Goal: Information Seeking & Learning: Learn about a topic

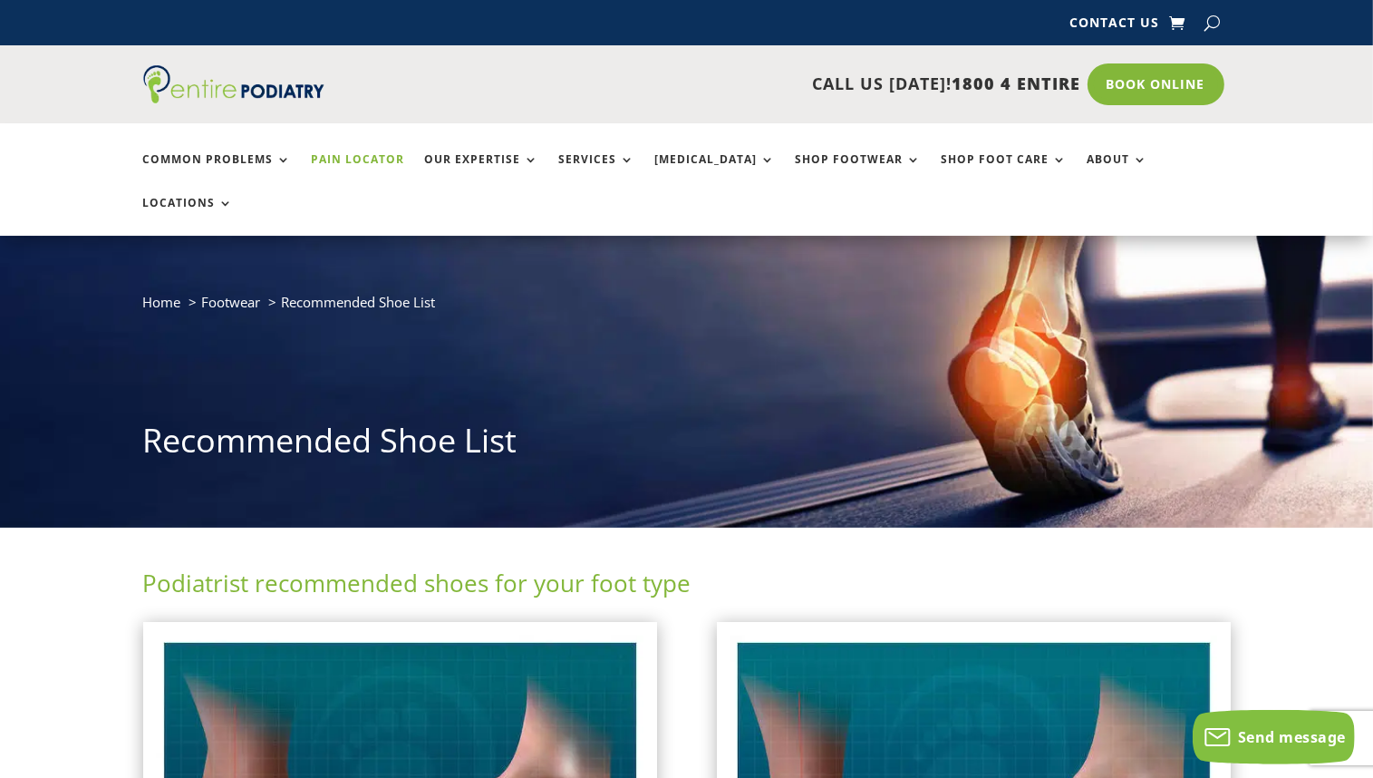
click at [372, 168] on link "Pain Locator" at bounding box center [358, 172] width 93 height 39
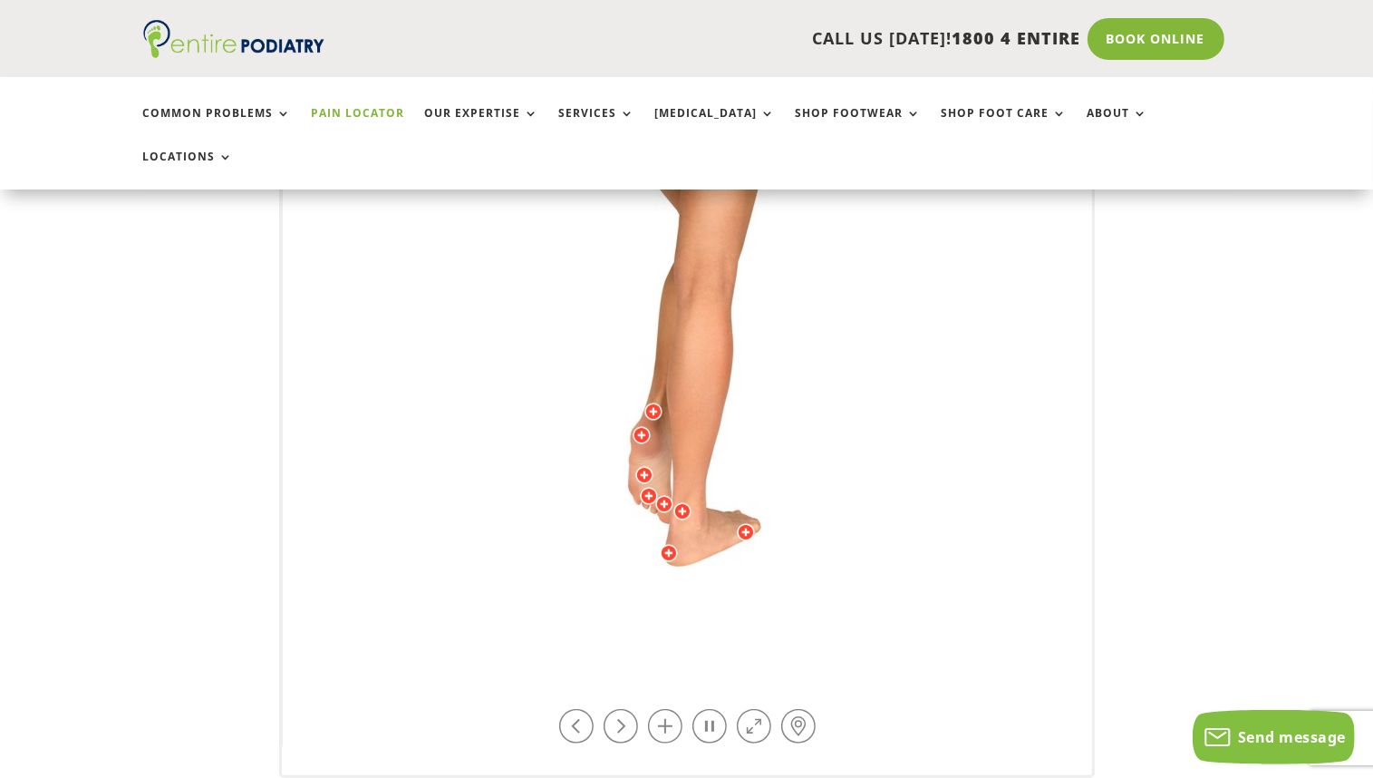
scroll to position [511, 0]
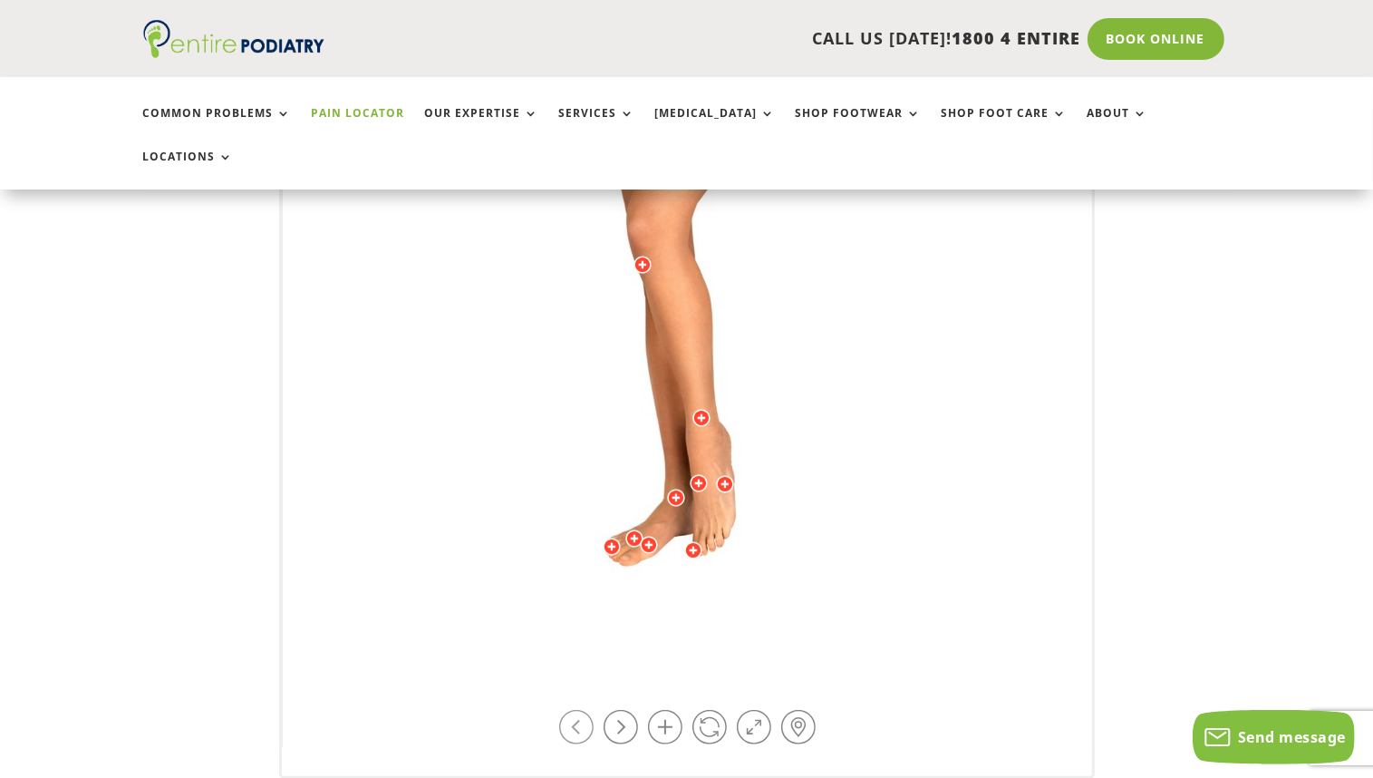
click at [577, 710] on link at bounding box center [576, 727] width 34 height 34
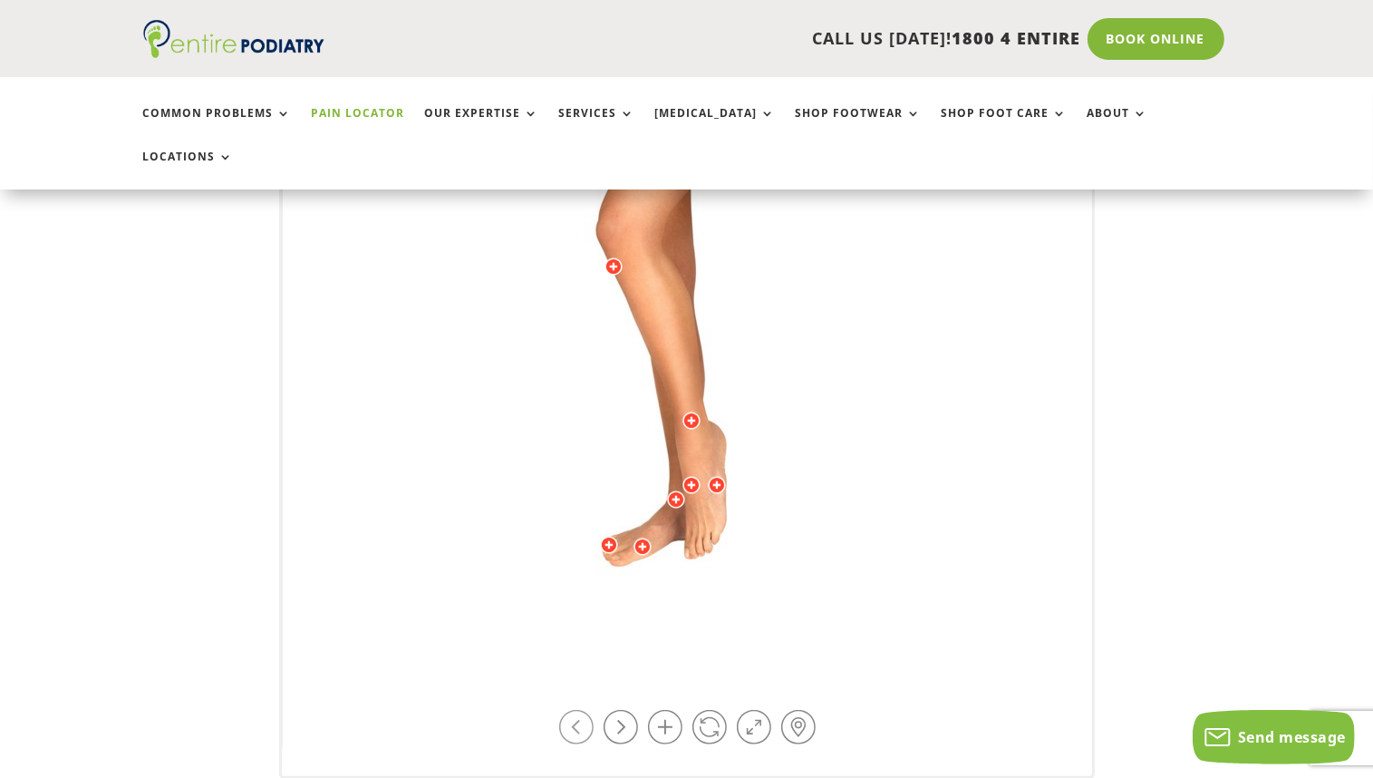
click at [577, 710] on link at bounding box center [576, 727] width 34 height 34
click at [703, 710] on link at bounding box center [710, 727] width 34 height 34
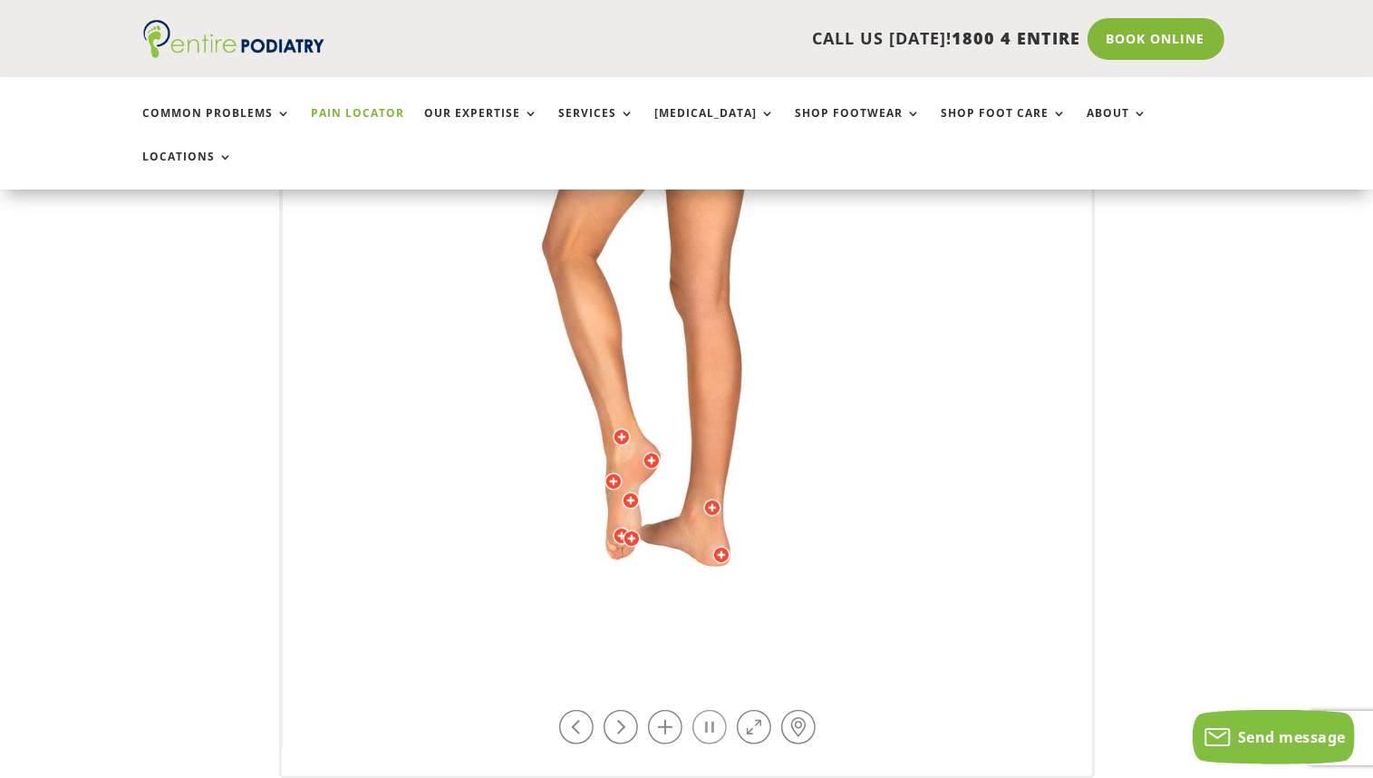
click at [703, 710] on link at bounding box center [710, 727] width 34 height 34
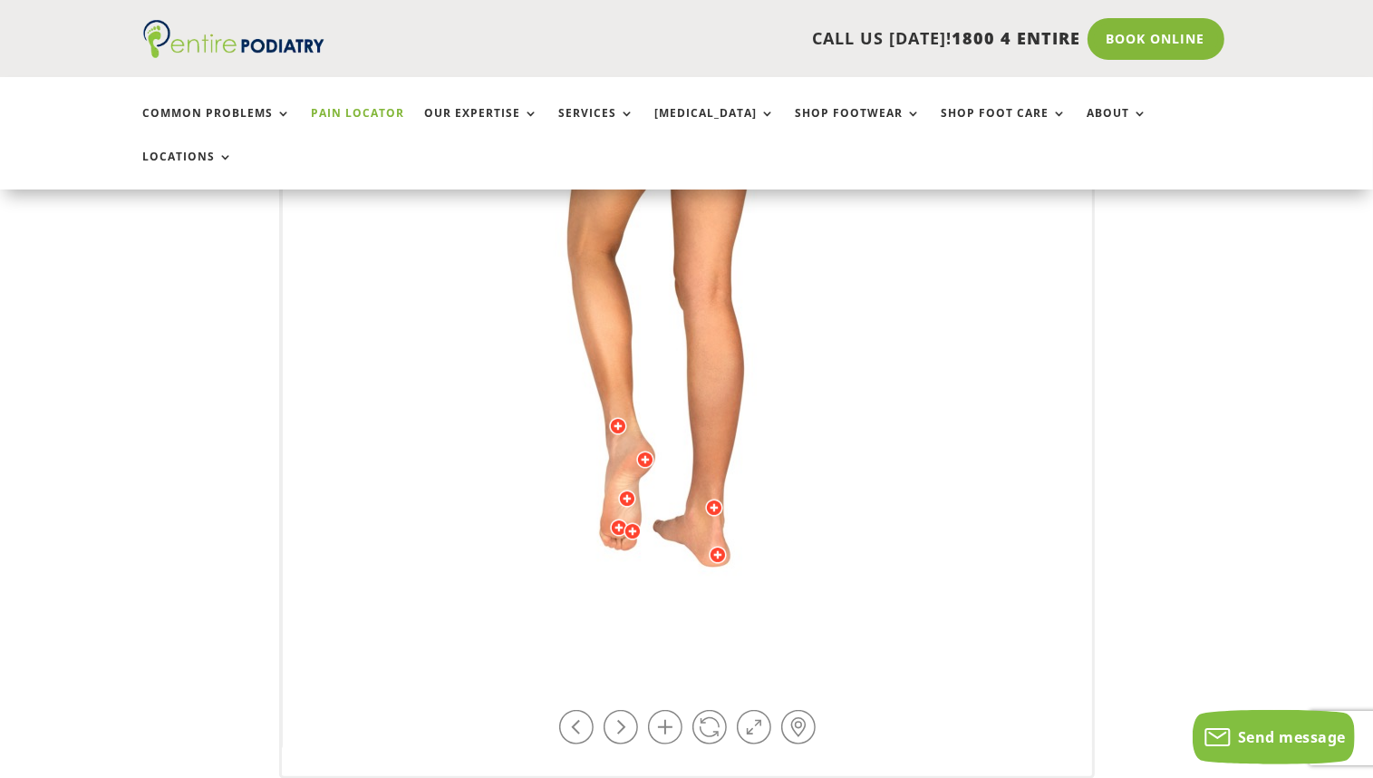
click at [646, 451] on div at bounding box center [645, 460] width 18 height 18
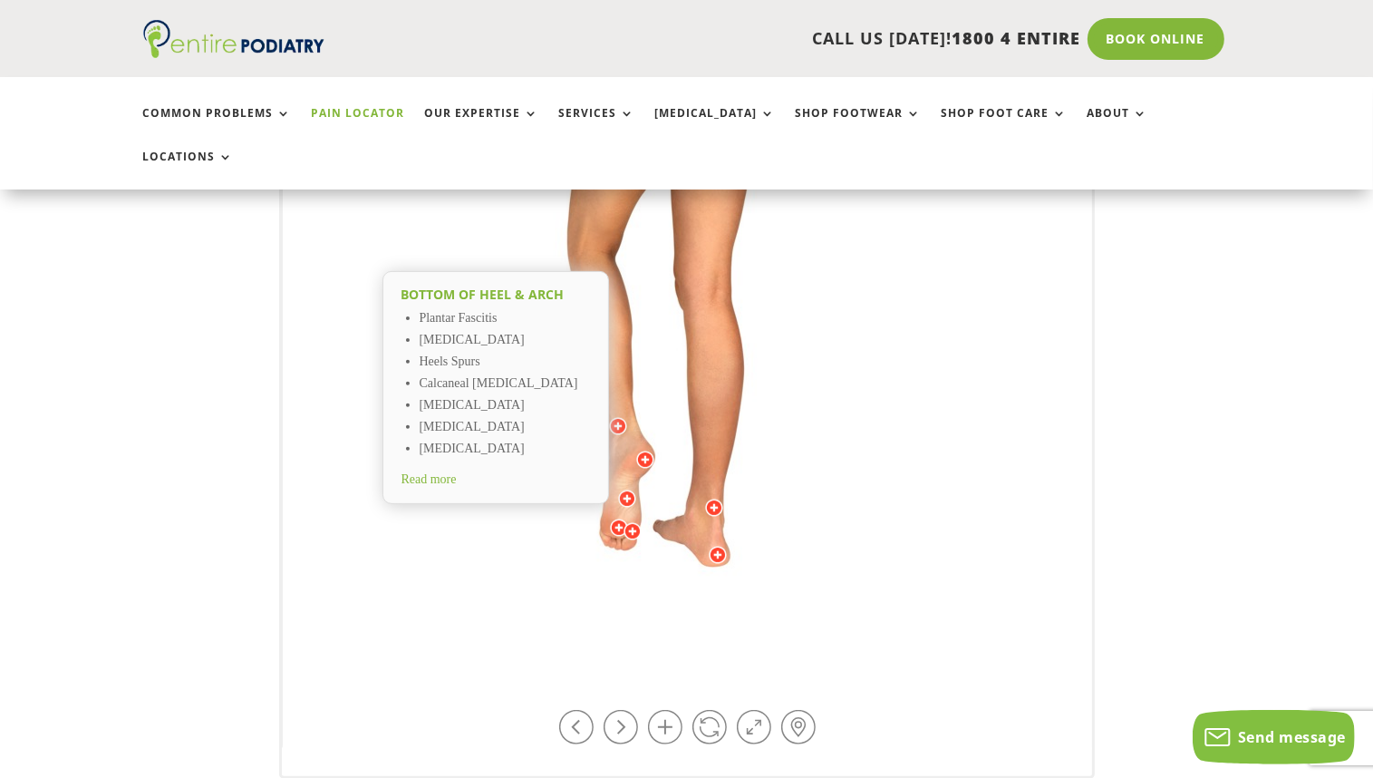
click at [635, 522] on div at bounding box center [633, 531] width 18 height 18
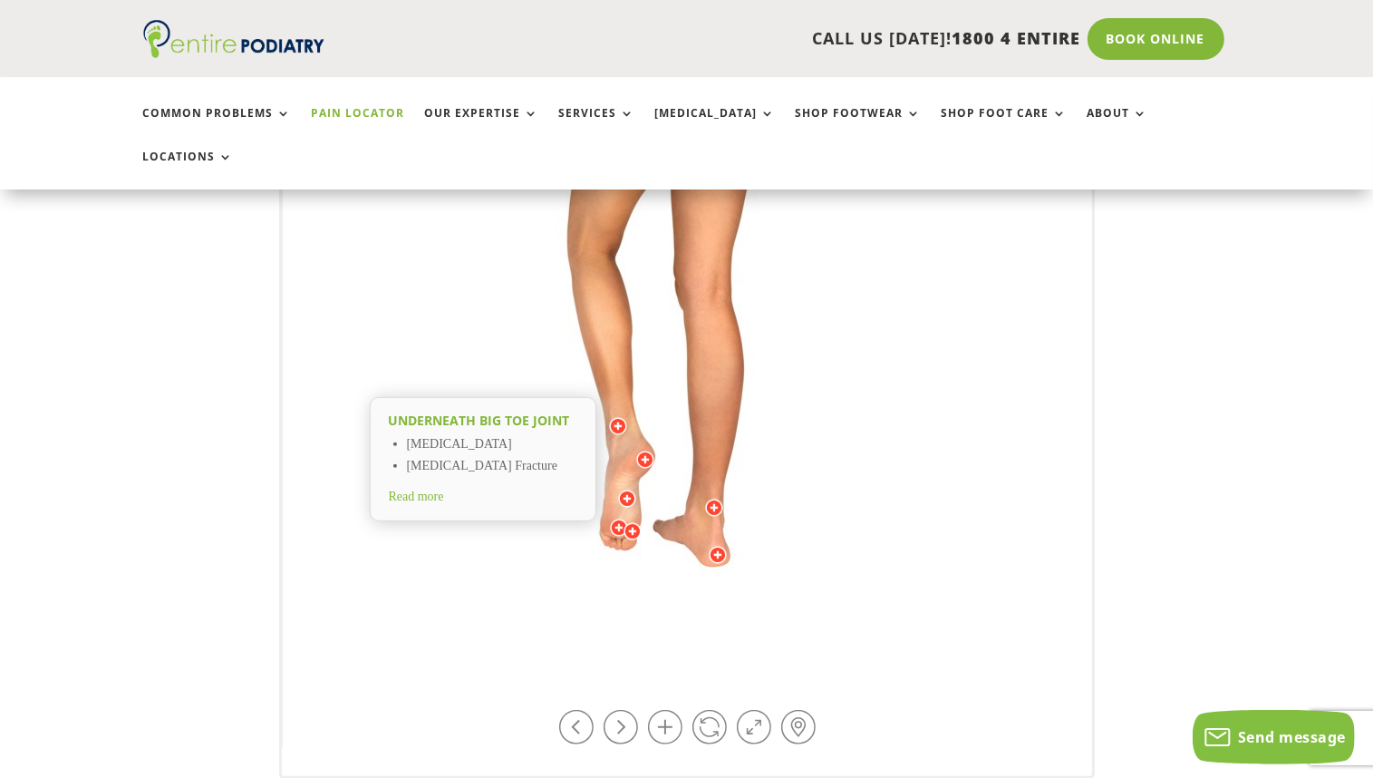
click at [607, 481] on img at bounding box center [688, 299] width 500 height 725
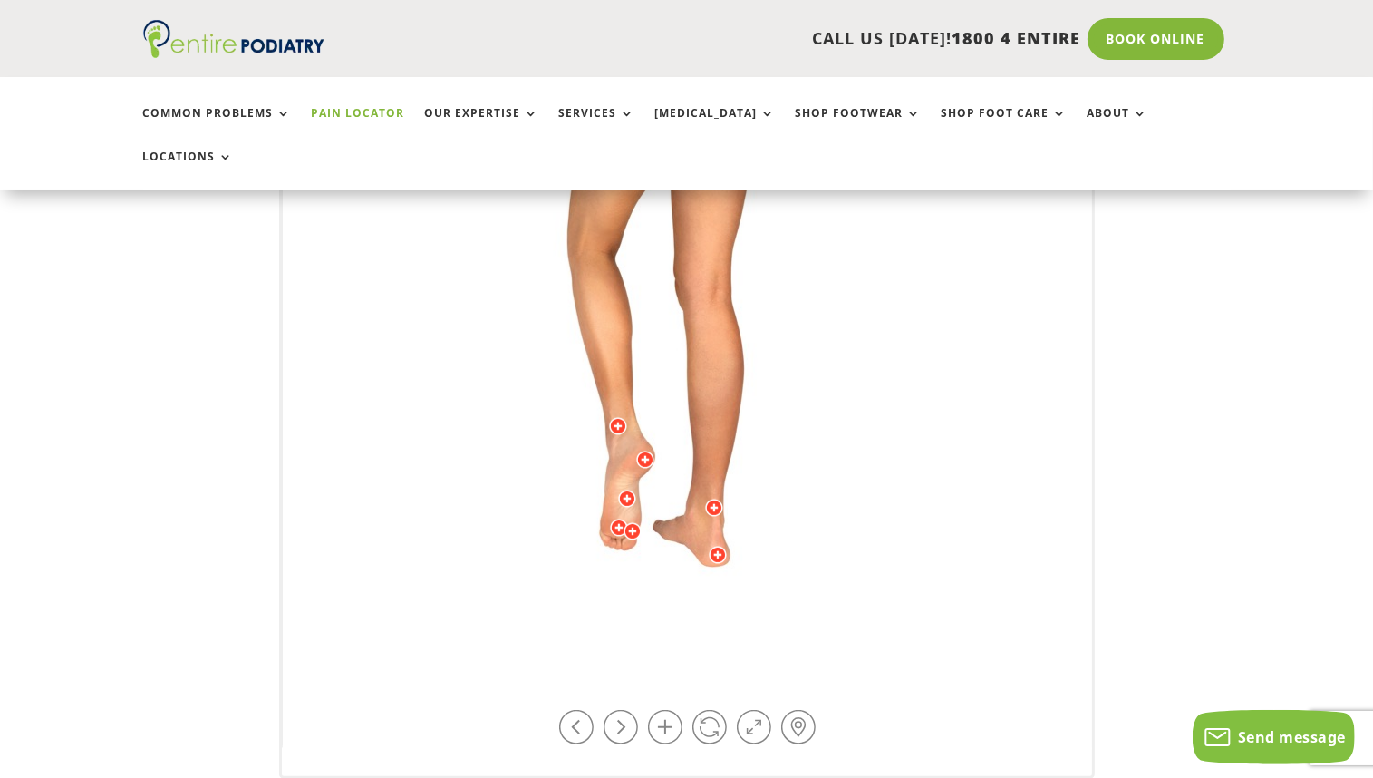
click at [613, 519] on div at bounding box center [619, 528] width 18 height 18
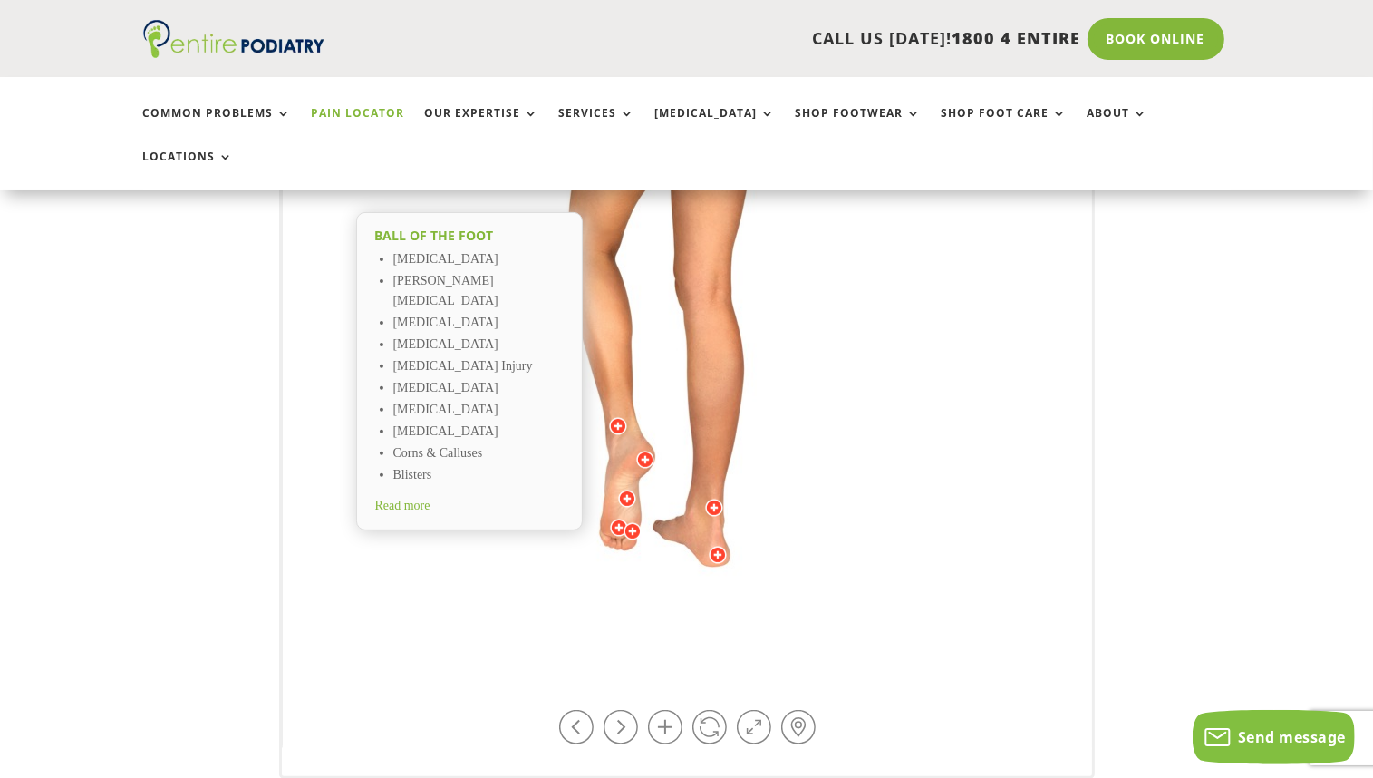
click at [624, 490] on div at bounding box center [627, 499] width 18 height 18
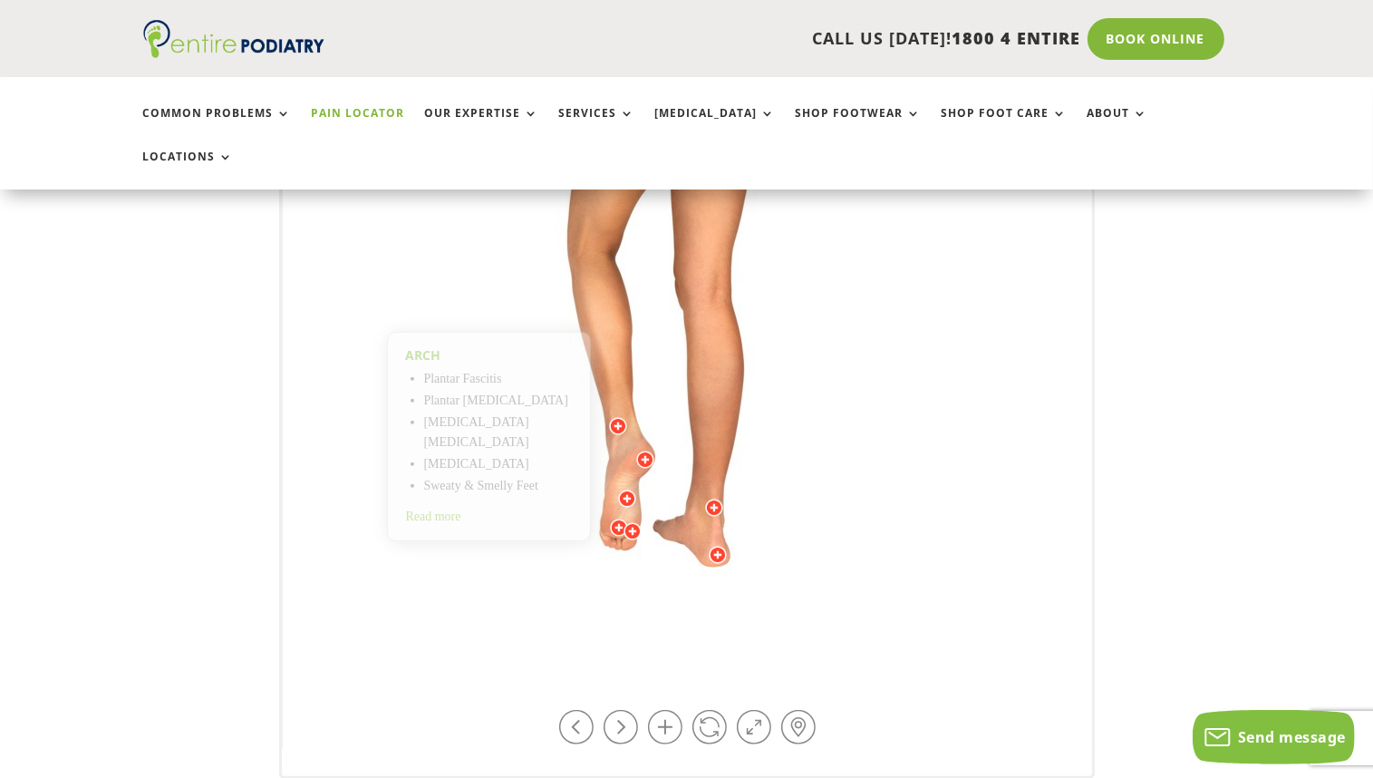
click at [607, 479] on img at bounding box center [688, 299] width 500 height 725
click at [728, 505] on img at bounding box center [688, 299] width 500 height 725
click at [718, 546] on div at bounding box center [718, 555] width 18 height 18
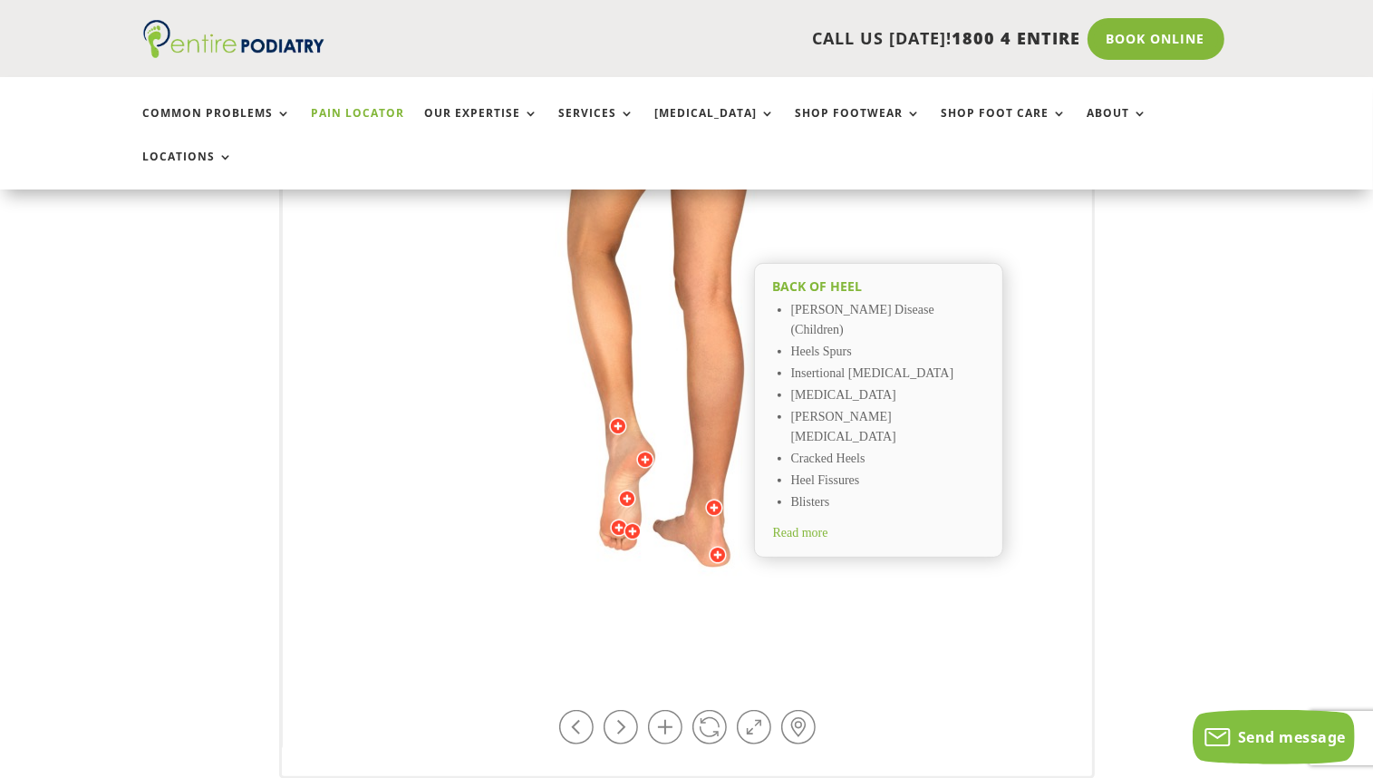
click at [680, 541] on img at bounding box center [688, 299] width 500 height 725
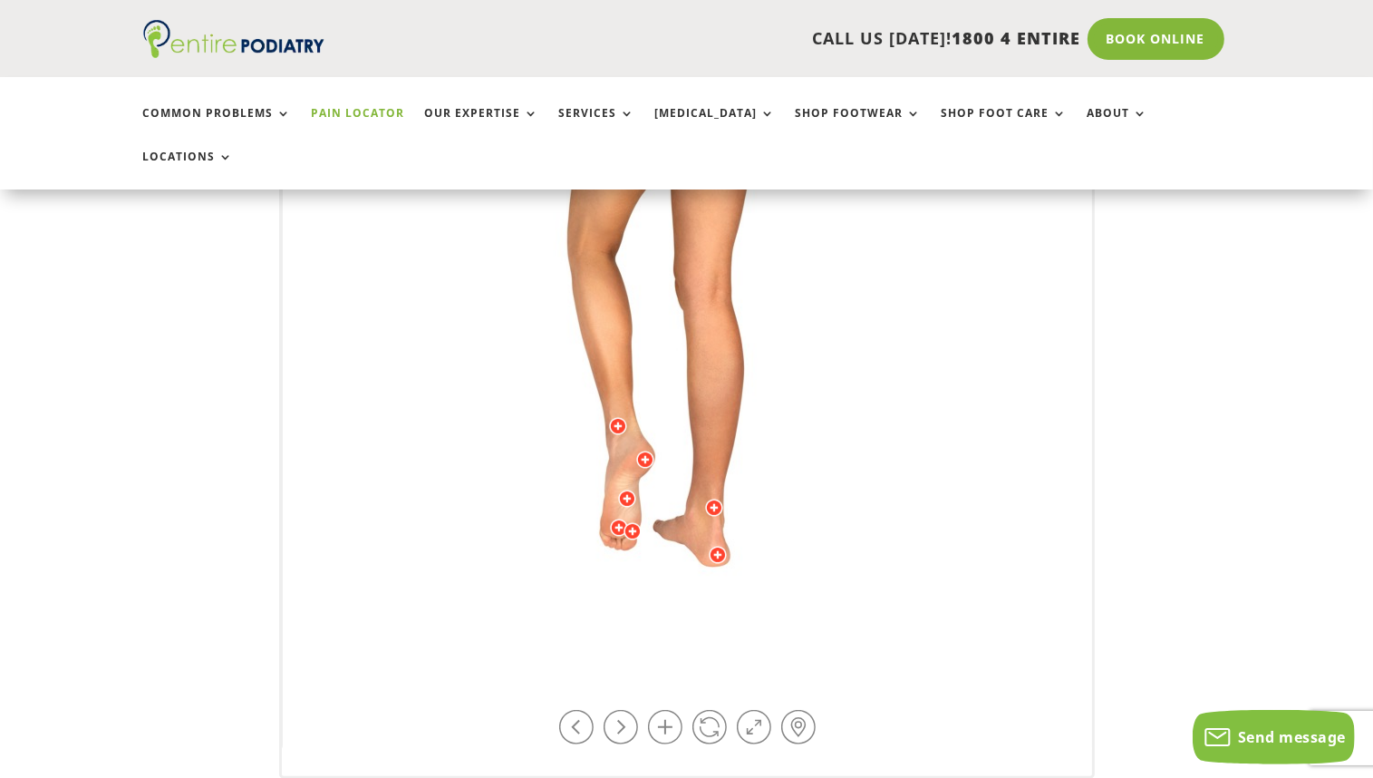
scroll to position [515, 0]
click at [705, 706] on link at bounding box center [710, 723] width 34 height 34
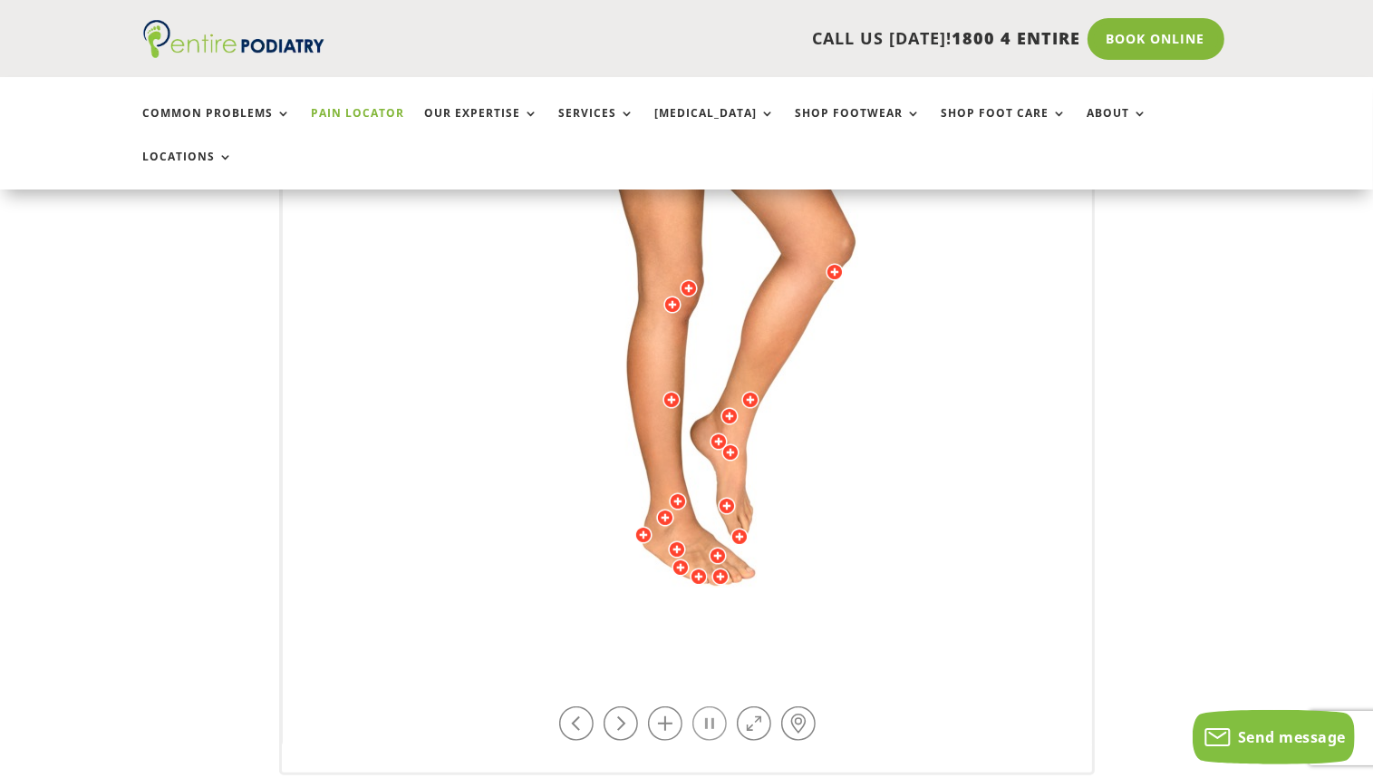
click at [705, 706] on link at bounding box center [710, 723] width 34 height 34
click at [723, 497] on div at bounding box center [727, 506] width 18 height 18
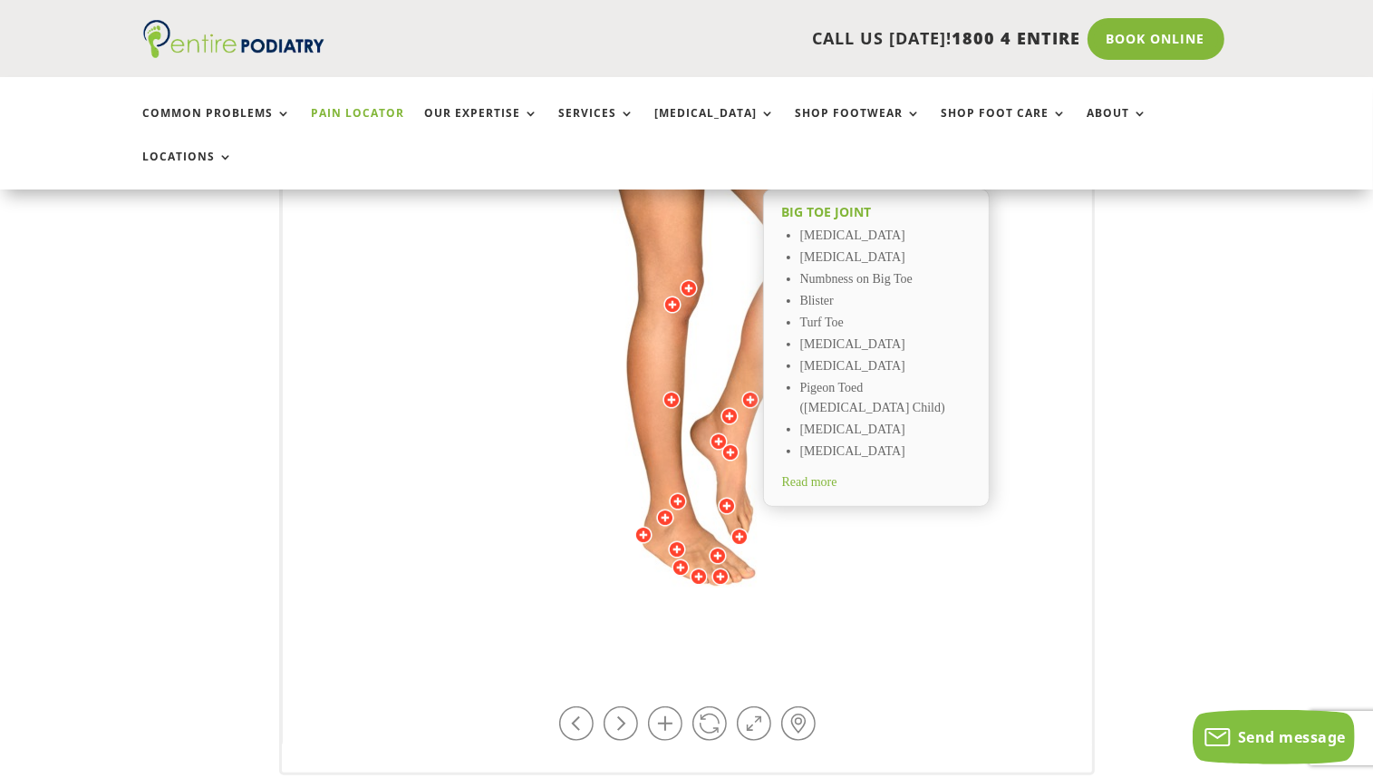
click at [735, 528] on div at bounding box center [740, 537] width 18 height 18
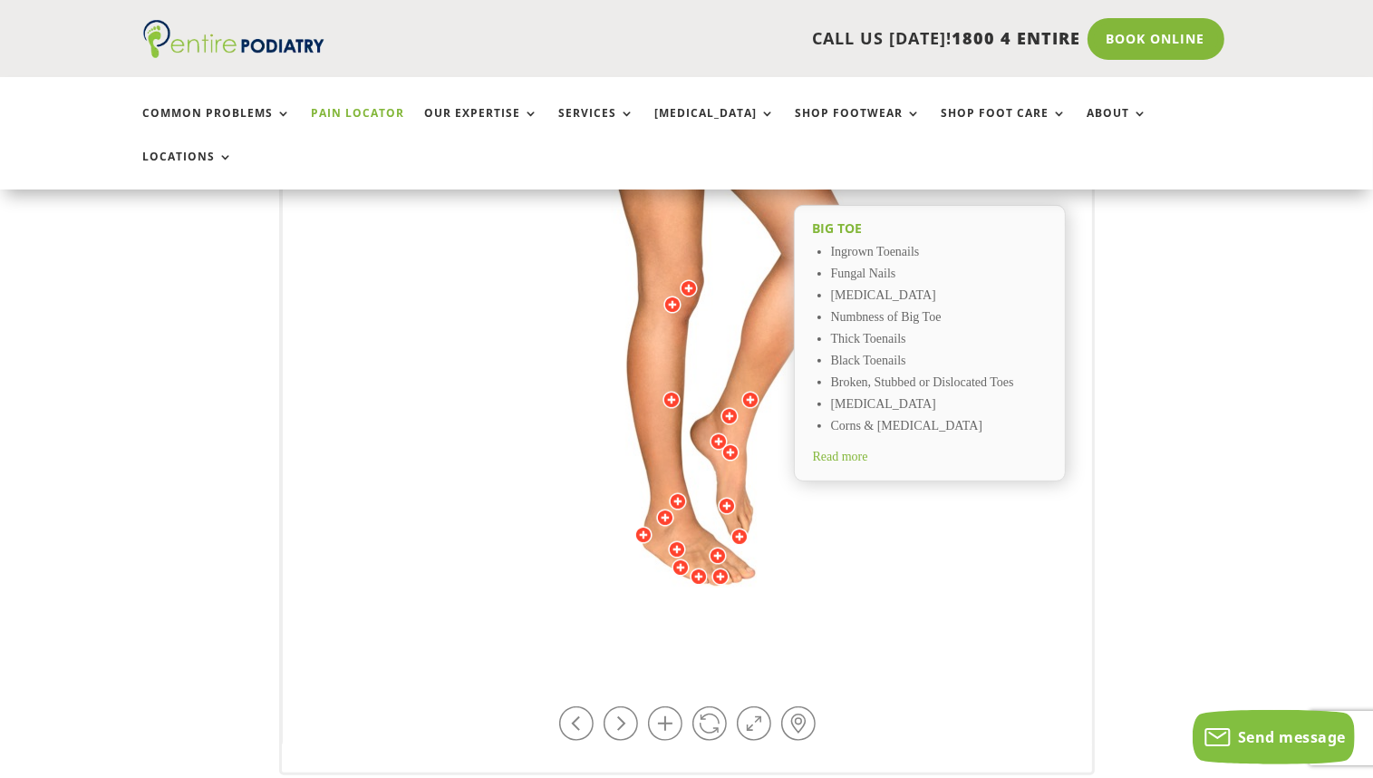
click at [730, 497] on div at bounding box center [727, 506] width 18 height 18
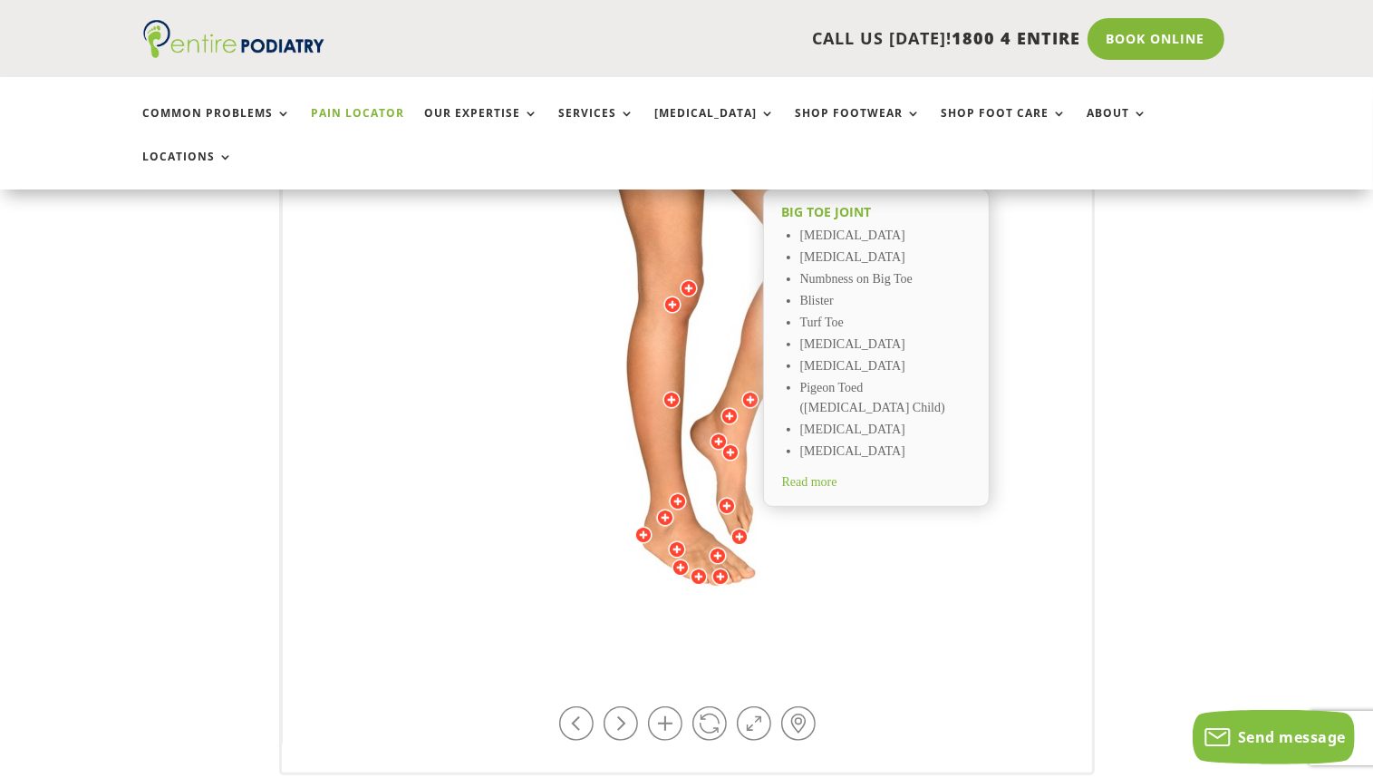
click at [658, 509] on div at bounding box center [665, 518] width 18 height 18
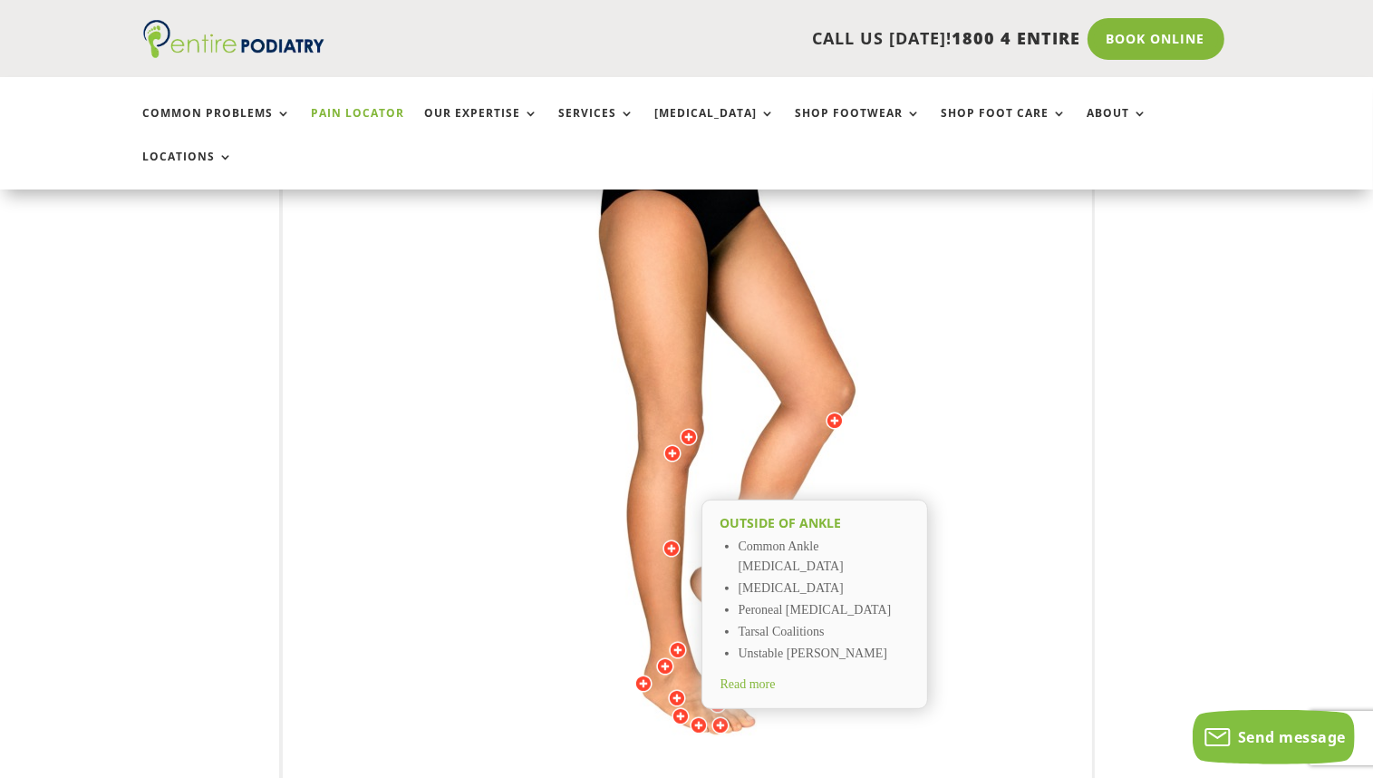
scroll to position [371, 0]
